Goal: Check status: Check status

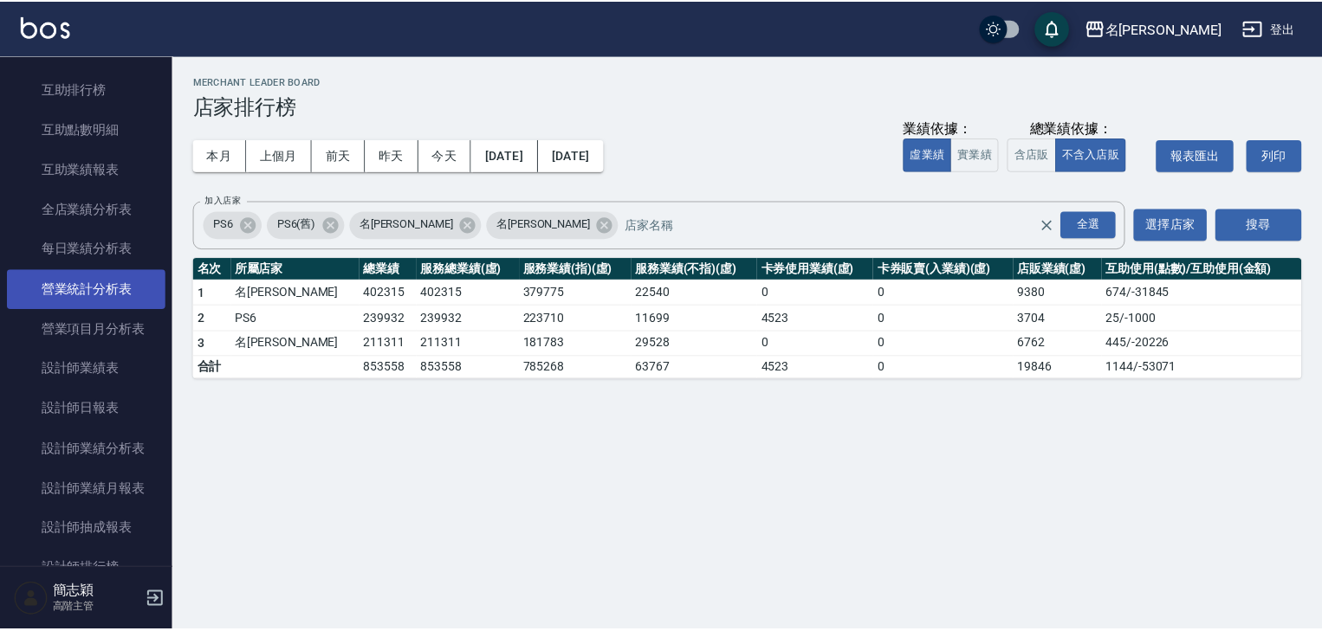
scroll to position [416, 0]
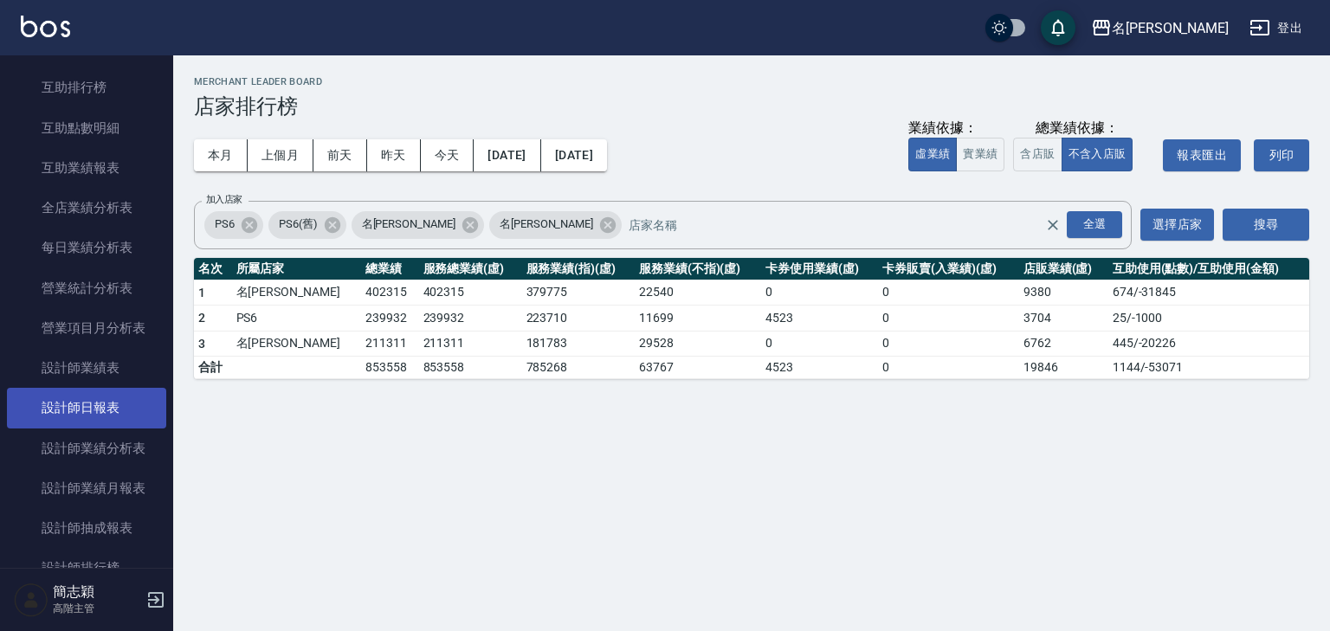
click at [102, 408] on link "設計師日報表" at bounding box center [86, 408] width 159 height 40
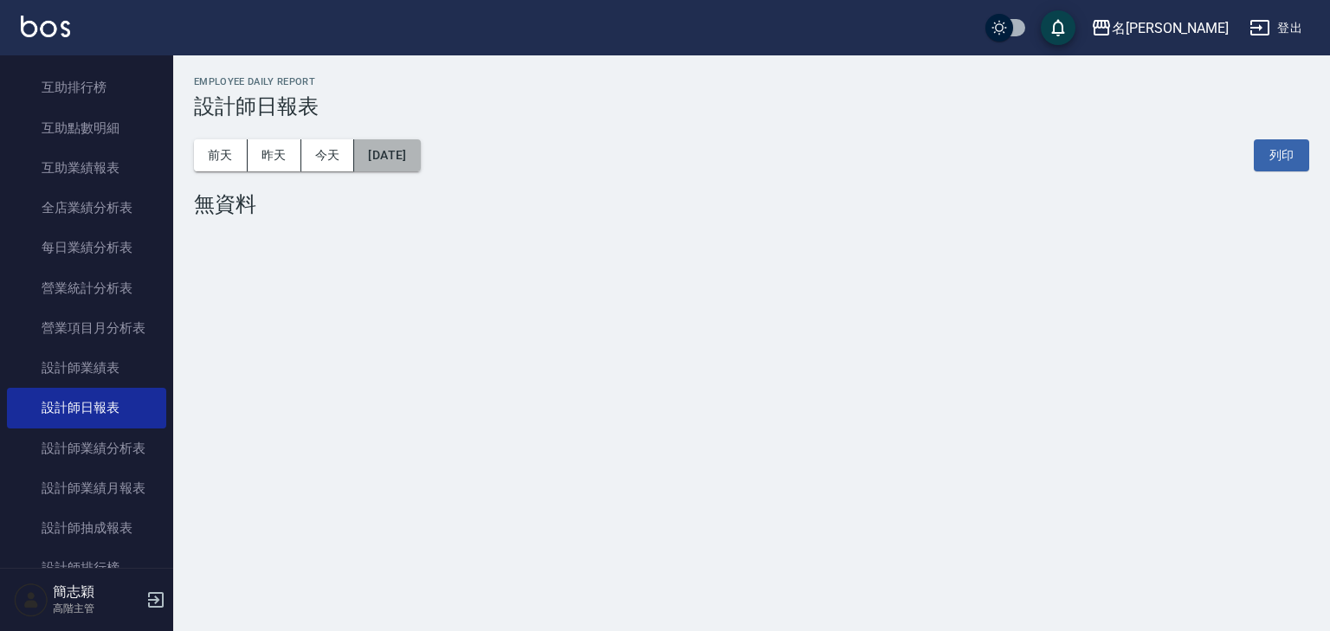
click at [397, 156] on button "[DATE]" at bounding box center [387, 155] width 66 height 32
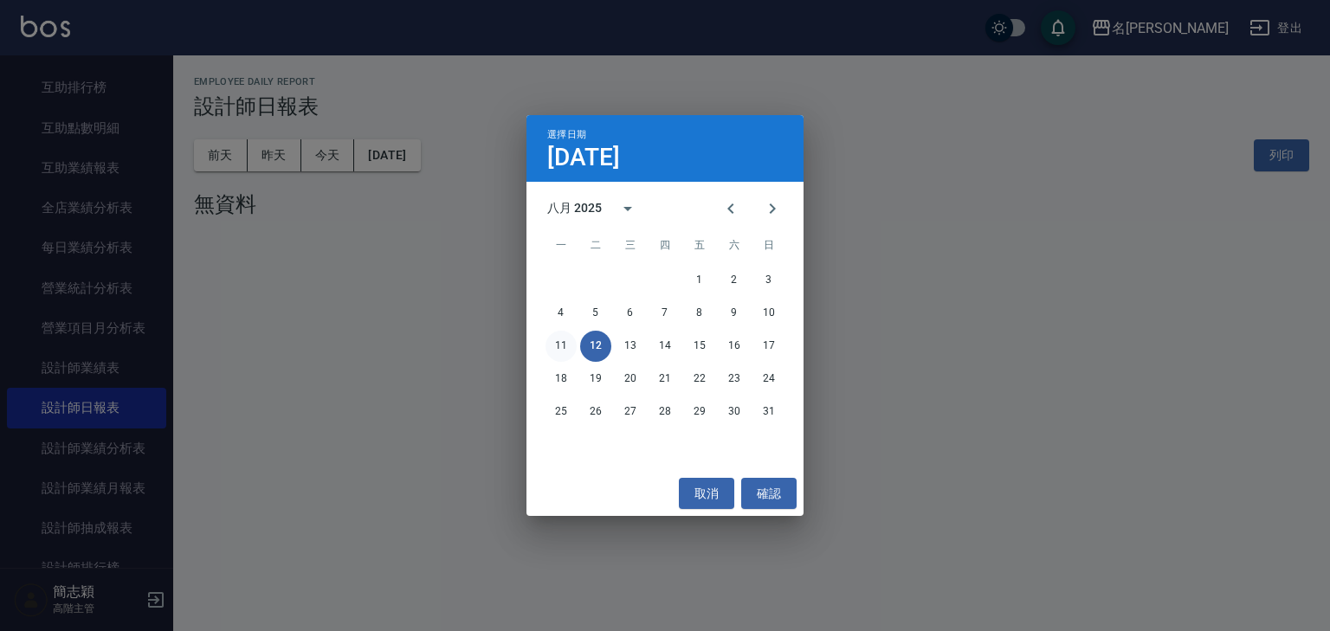
click at [565, 342] on button "11" at bounding box center [561, 346] width 31 height 31
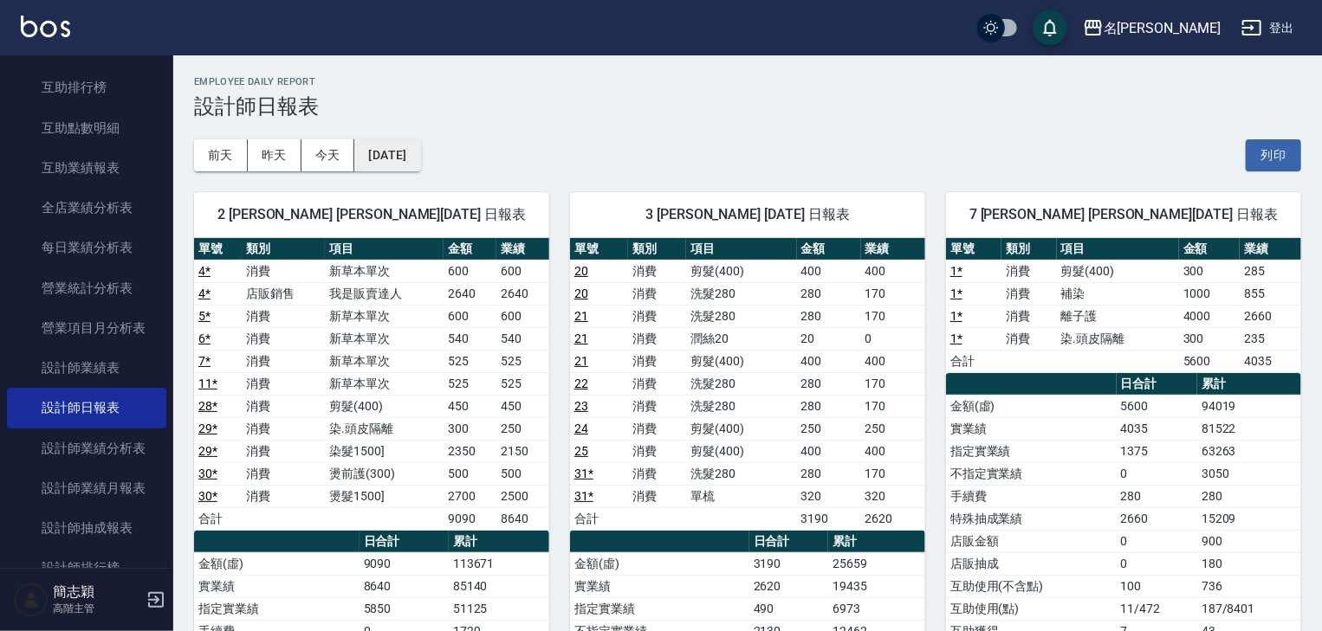
click at [411, 153] on button "[DATE]" at bounding box center [387, 155] width 66 height 32
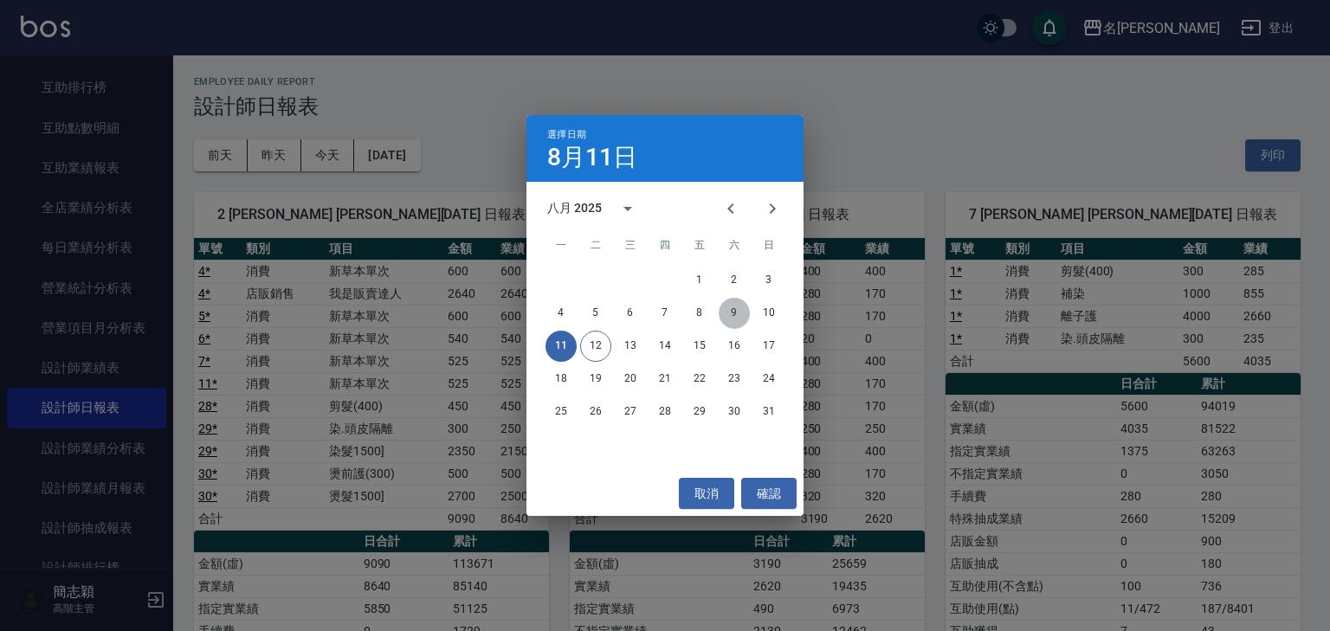
click at [732, 315] on button "9" at bounding box center [734, 313] width 31 height 31
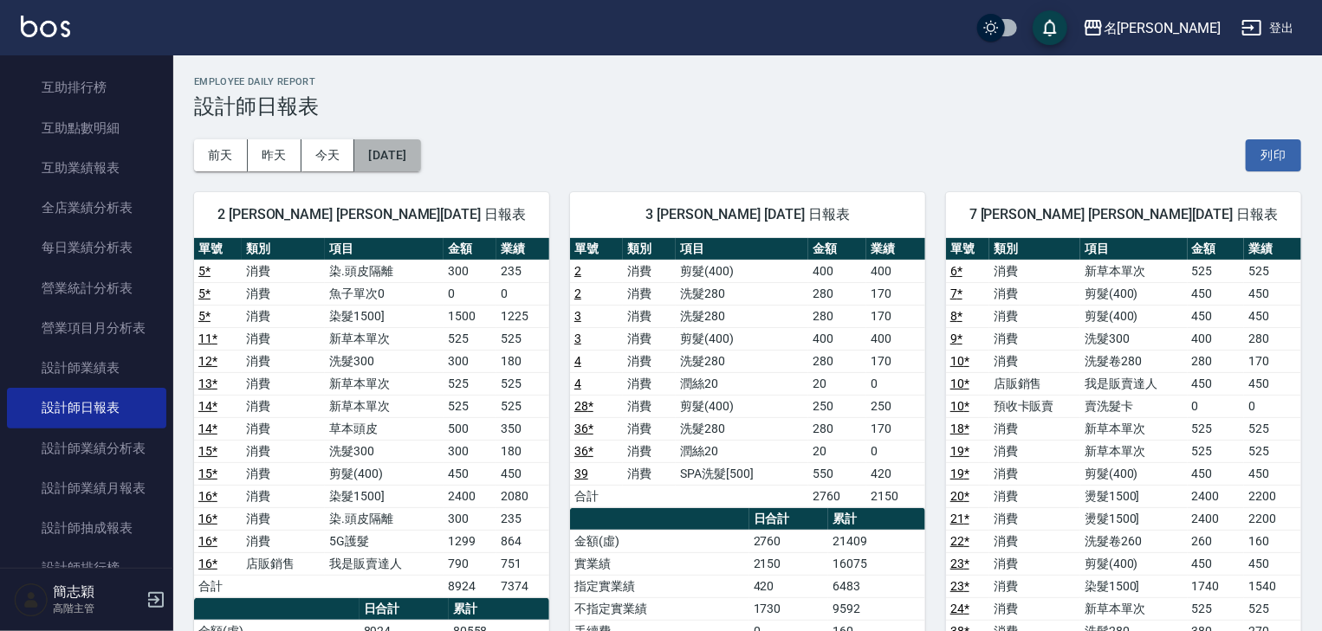
click at [412, 149] on button "[DATE]" at bounding box center [387, 155] width 66 height 32
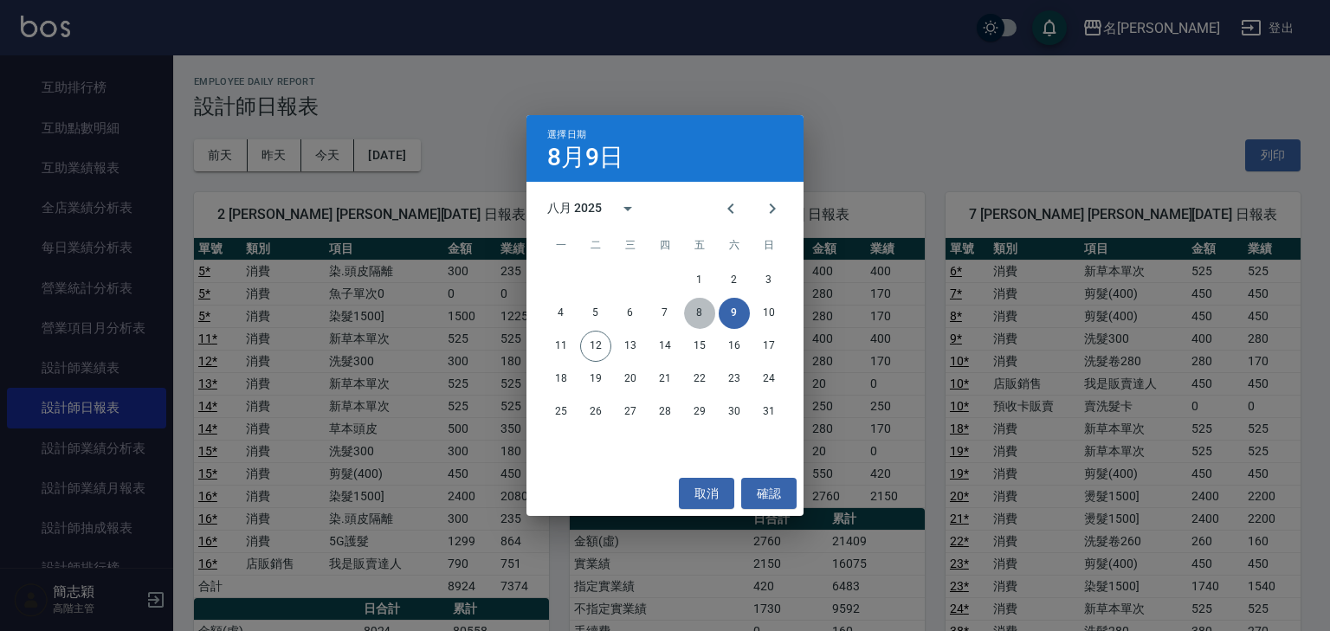
click at [693, 310] on button "8" at bounding box center [699, 313] width 31 height 31
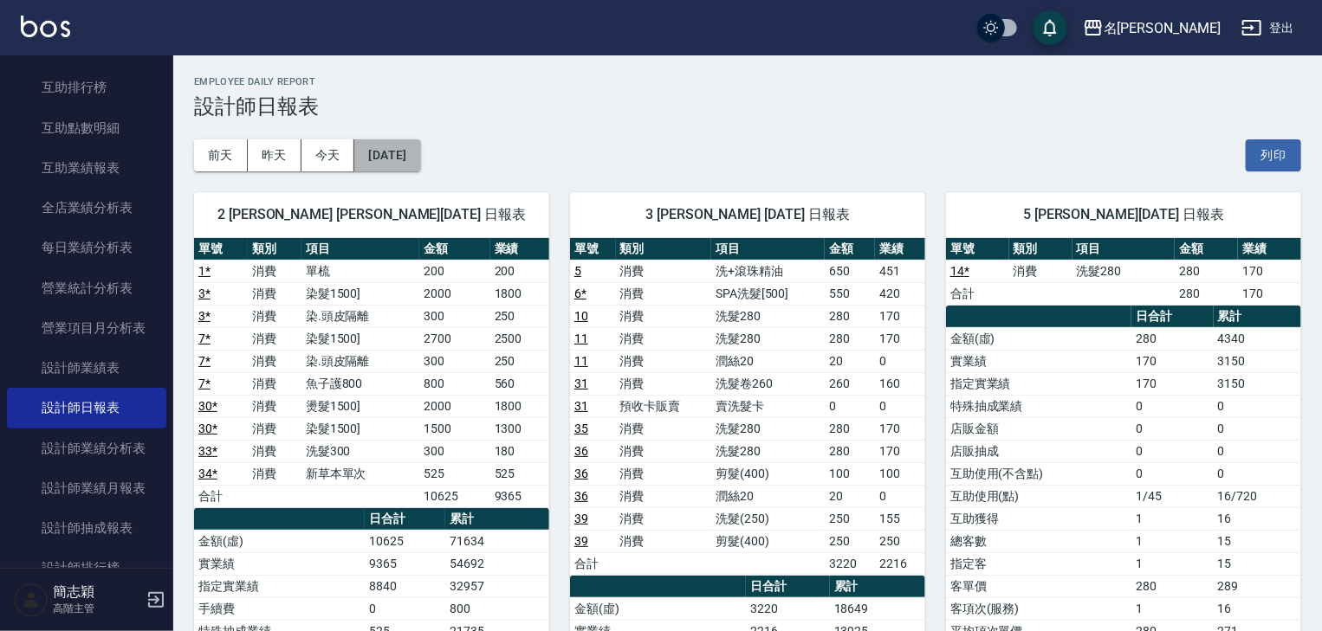
click at [420, 161] on button "[DATE]" at bounding box center [387, 155] width 66 height 32
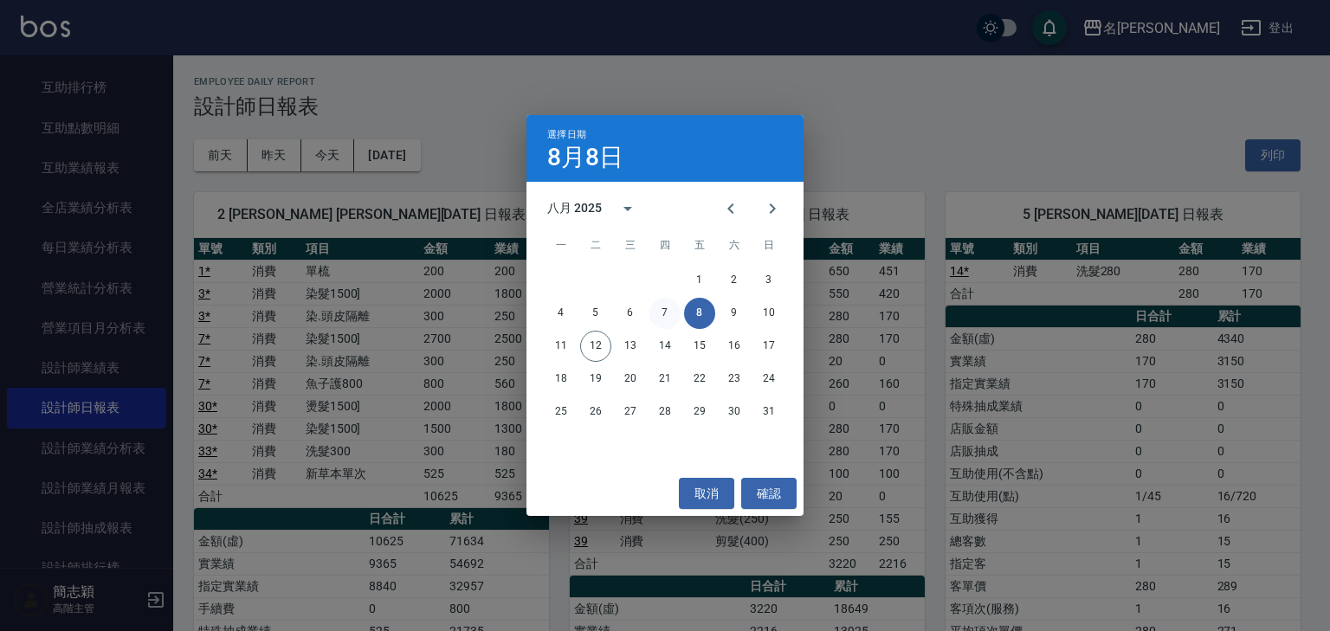
click at [668, 312] on button "7" at bounding box center [665, 313] width 31 height 31
